Goal: Task Accomplishment & Management: Manage account settings

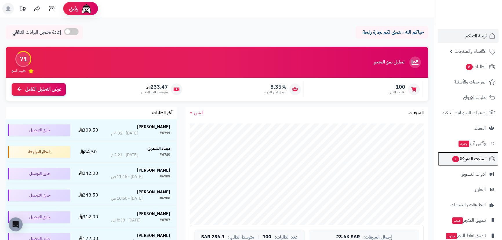
click at [463, 159] on span "السلات المتروكة 1" at bounding box center [468, 159] width 35 height 8
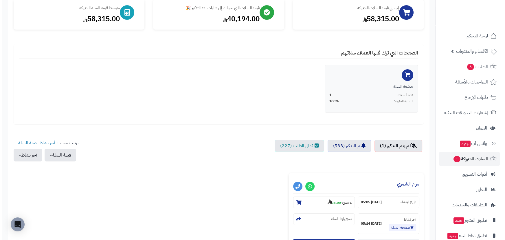
scroll to position [105, 0]
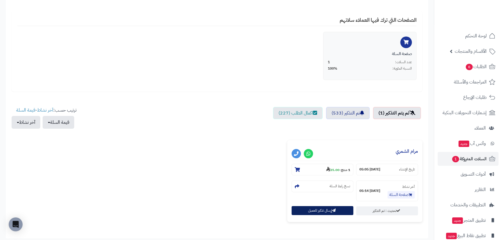
click at [303, 209] on button "إرسال تذكير للعميل" at bounding box center [322, 210] width 62 height 9
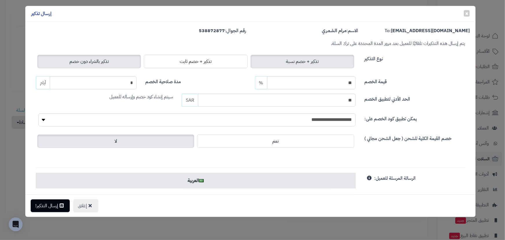
click at [78, 62] on span "تذكير بالشراء دون خصم" at bounding box center [89, 61] width 39 height 7
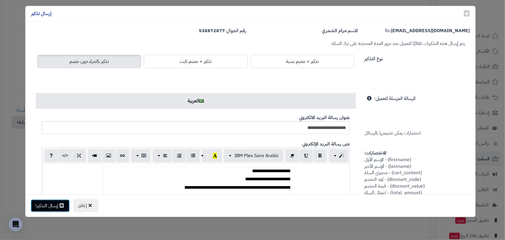
click at [63, 201] on button "إرسال التذكير!" at bounding box center [50, 205] width 39 height 13
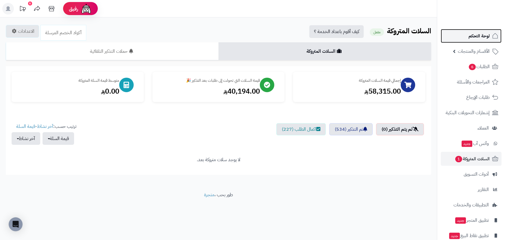
click at [468, 37] on link "لوحة التحكم" at bounding box center [471, 36] width 61 height 14
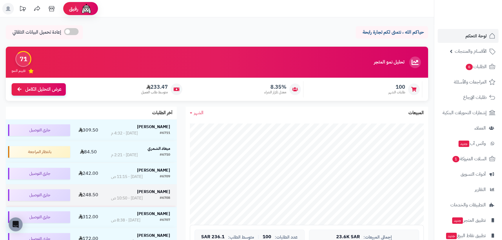
click at [159, 189] on strong "hosam Allehyani" at bounding box center [153, 192] width 33 height 6
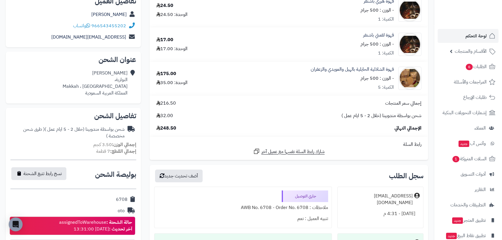
scroll to position [26, 0]
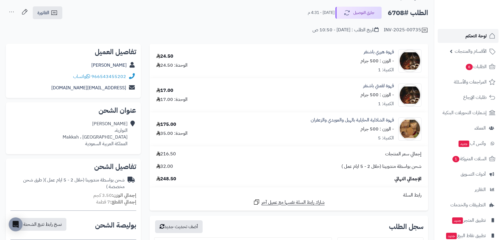
click at [478, 32] on span "لوحة التحكم" at bounding box center [475, 36] width 21 height 8
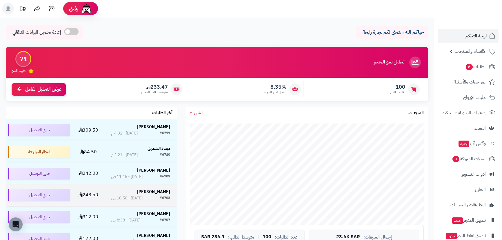
click at [150, 191] on strong "[PERSON_NAME]" at bounding box center [153, 192] width 33 height 6
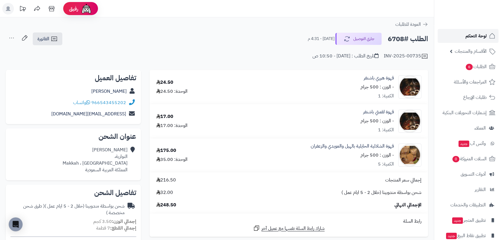
click at [472, 37] on span "لوحة التحكم" at bounding box center [475, 36] width 21 height 8
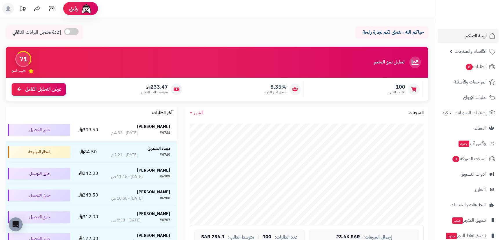
click at [152, 129] on strong "حمود الشمري" at bounding box center [153, 126] width 33 height 6
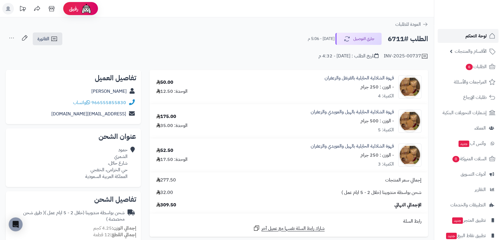
click at [466, 37] on span "لوحة التحكم" at bounding box center [475, 36] width 21 height 8
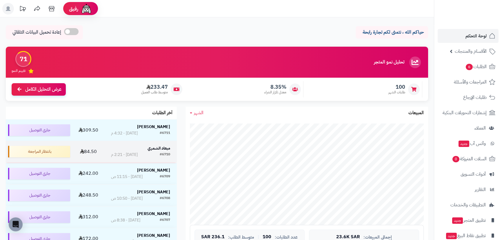
click at [155, 147] on strong "ميعاد الشمري" at bounding box center [158, 148] width 23 height 6
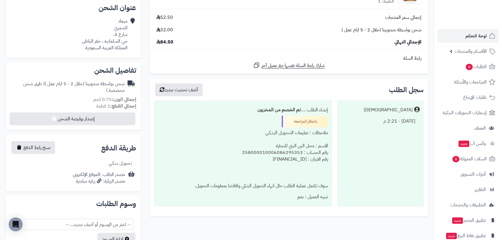
scroll to position [211, 0]
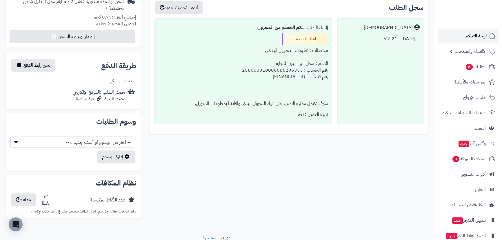
click at [480, 41] on link "لوحة التحكم" at bounding box center [467, 36] width 61 height 14
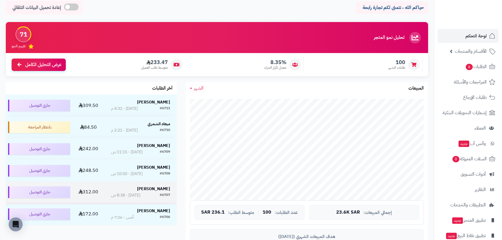
scroll to position [52, 0]
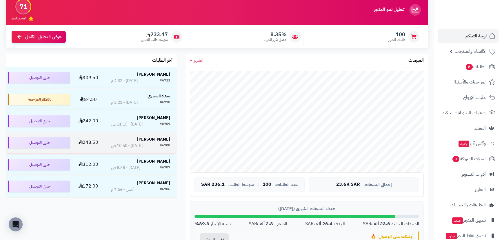
click at [153, 136] on strong "[PERSON_NAME]" at bounding box center [153, 139] width 33 height 6
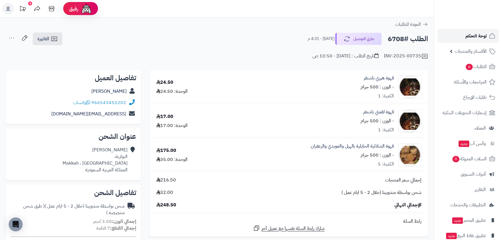
click at [469, 32] on span "لوحة التحكم" at bounding box center [475, 36] width 21 height 8
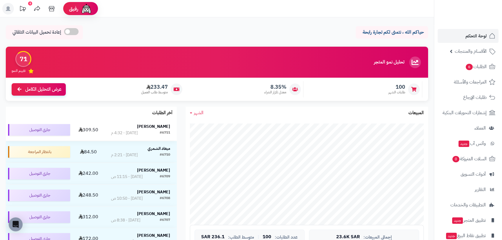
click at [164, 126] on strong "[PERSON_NAME]" at bounding box center [153, 126] width 33 height 6
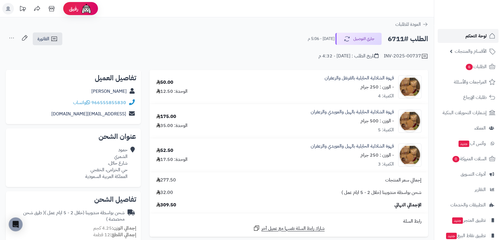
click at [475, 31] on link "لوحة التحكم" at bounding box center [467, 36] width 61 height 14
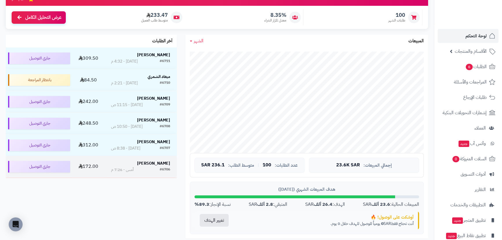
scroll to position [79, 0]
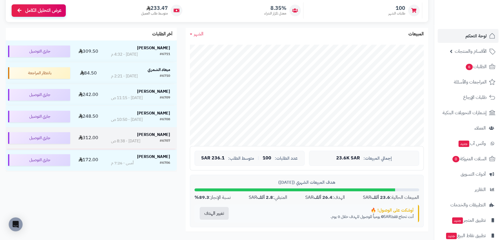
click at [160, 136] on strong "[PERSON_NAME]" at bounding box center [153, 134] width 33 height 6
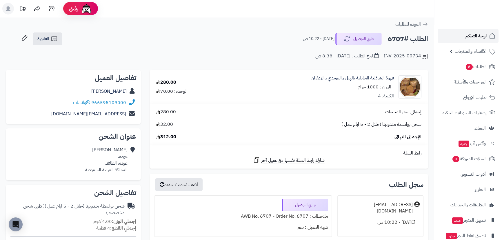
click at [476, 36] on span "لوحة التحكم" at bounding box center [475, 36] width 21 height 8
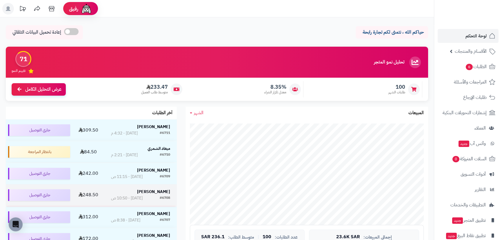
click at [156, 187] on td "hosam Allehyani #6708 [DATE] - 10:50 ص" at bounding box center [140, 194] width 72 height 21
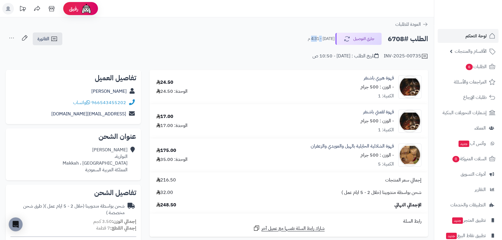
drag, startPoint x: 314, startPoint y: 39, endPoint x: 324, endPoint y: 36, distance: 10.3
click at [324, 36] on small "اليوم - 4:31 م" at bounding box center [321, 39] width 27 height 6
click at [483, 36] on span "لوحة التحكم" at bounding box center [475, 36] width 21 height 8
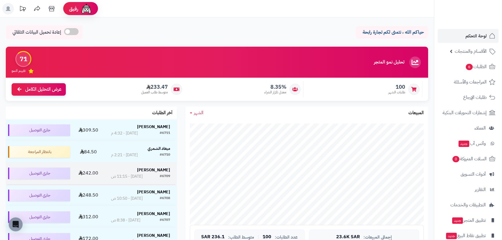
click at [166, 172] on strong "[PERSON_NAME]" at bounding box center [153, 170] width 33 height 6
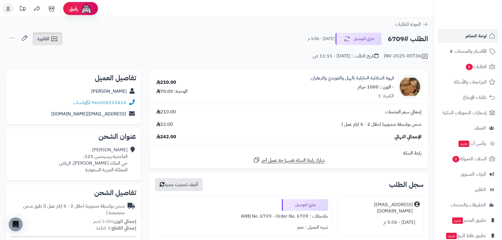
click at [52, 35] on icon at bounding box center [54, 38] width 7 height 7
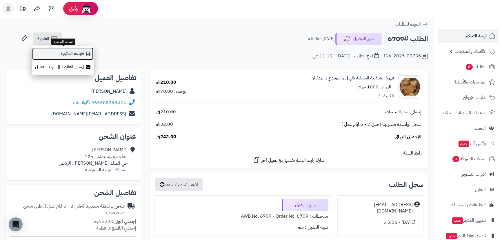
click at [86, 54] on icon at bounding box center [88, 54] width 5 height 5
